Goal: Navigation & Orientation: Find specific page/section

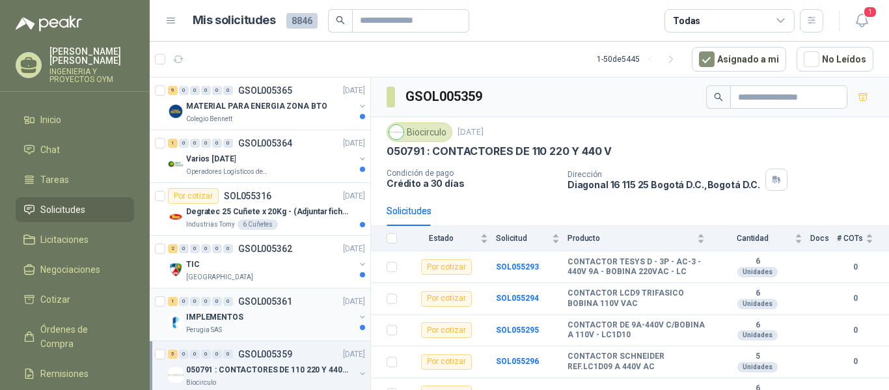
click at [246, 323] on div "IMPLEMENTOS" at bounding box center [270, 317] width 169 height 16
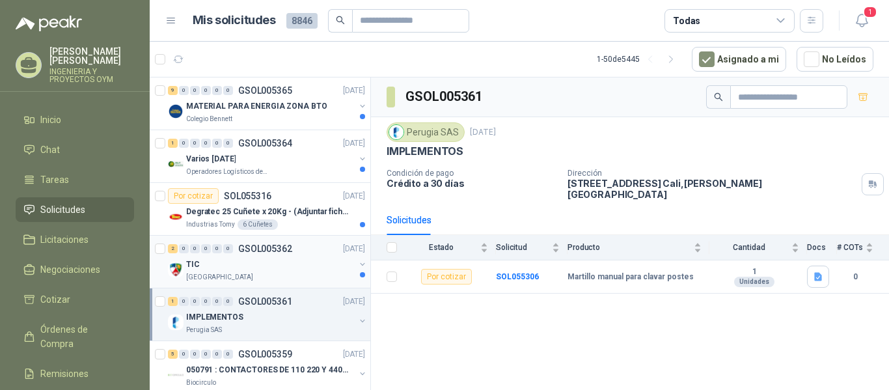
click at [293, 255] on div "2 0 0 0 0 0 GSOL005362 [DATE]" at bounding box center [268, 249] width 200 height 16
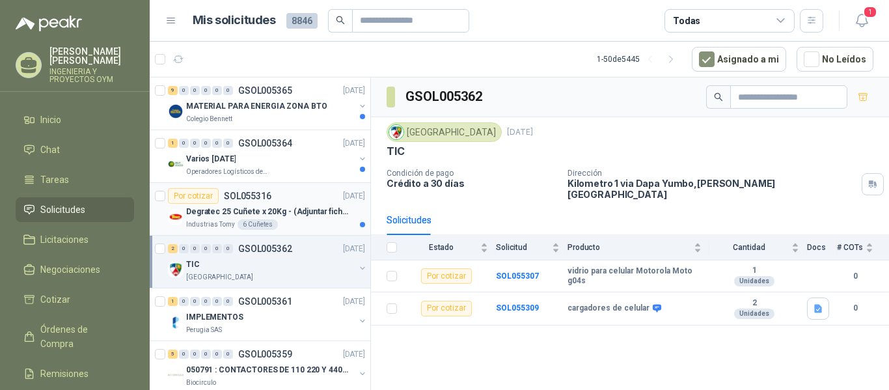
click at [274, 217] on p "Degratec 25 Cuñete x 20Kg - (Adjuntar ficha técnica)" at bounding box center [267, 212] width 162 height 12
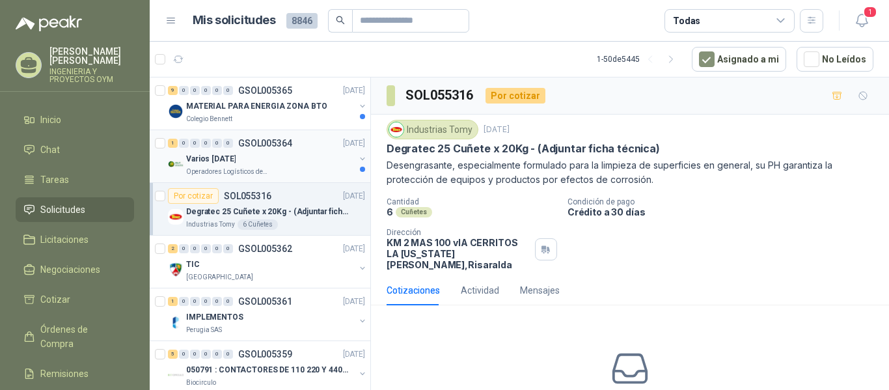
click at [269, 169] on div "Operadores Logísticos del Caribe" at bounding box center [270, 172] width 169 height 10
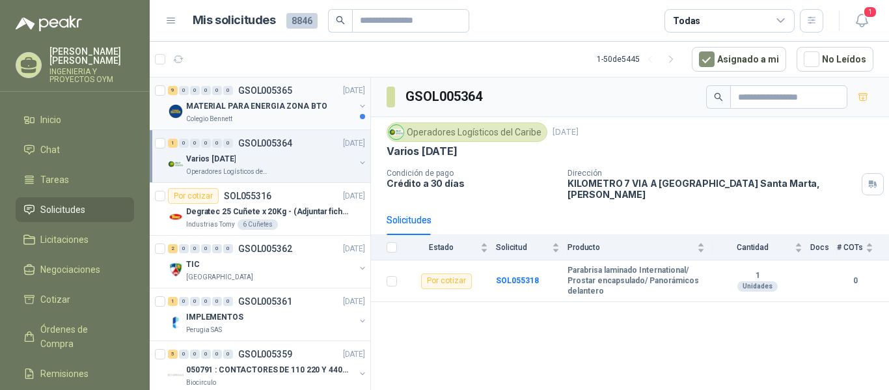
click at [271, 116] on div "Colegio Bennett" at bounding box center [270, 119] width 169 height 10
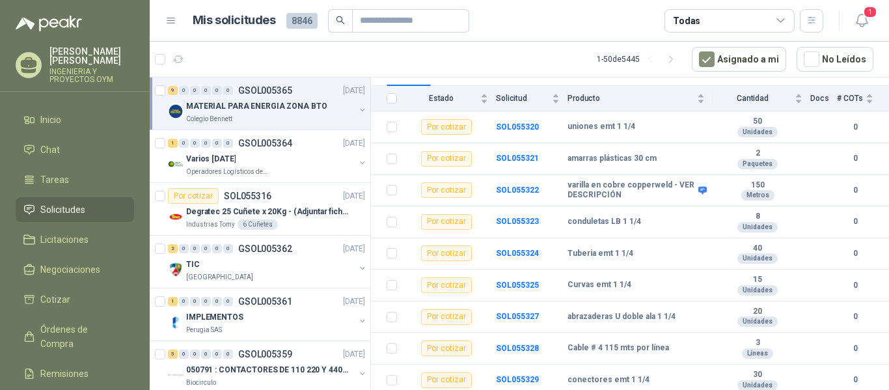
scroll to position [142, 0]
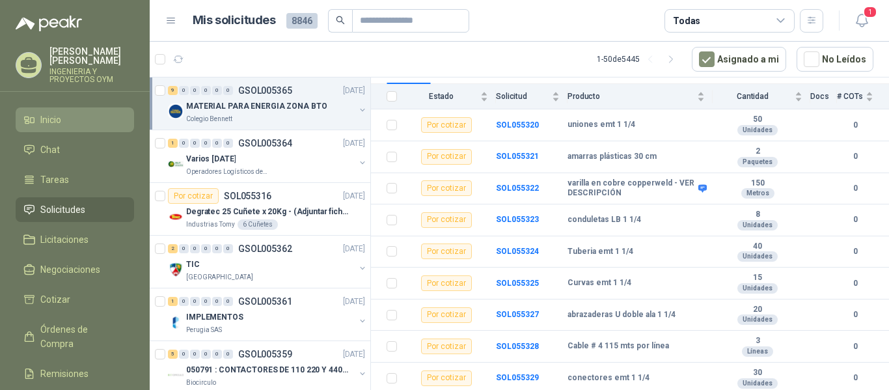
click at [62, 126] on li "Inicio" at bounding box center [74, 120] width 103 height 14
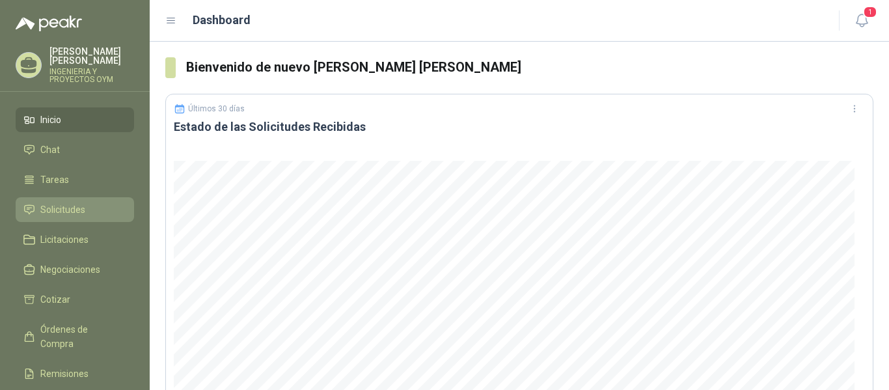
click at [57, 204] on span "Solicitudes" at bounding box center [62, 209] width 45 height 14
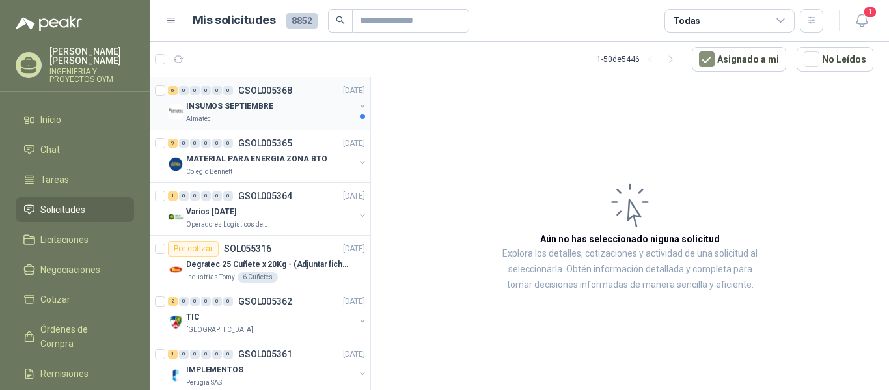
click at [200, 103] on p "INSUMOS SEPTIEMBRE" at bounding box center [229, 106] width 87 height 12
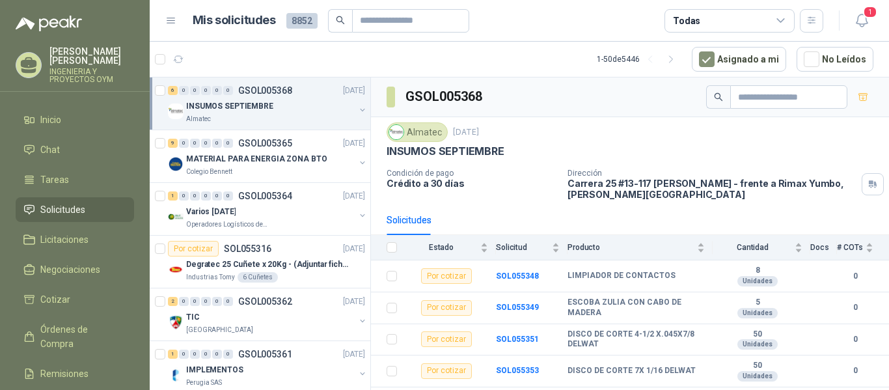
scroll to position [56, 0]
